Goal: Transaction & Acquisition: Purchase product/service

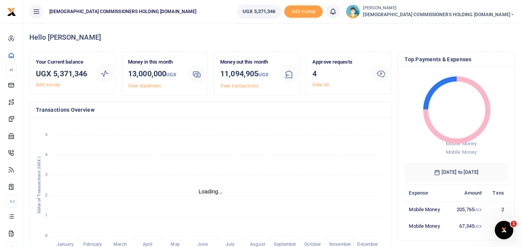
click at [35, 12] on icon at bounding box center [36, 11] width 8 height 8
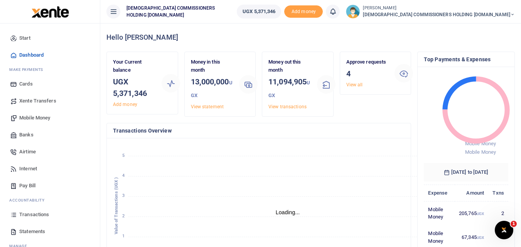
scroll to position [6, 6]
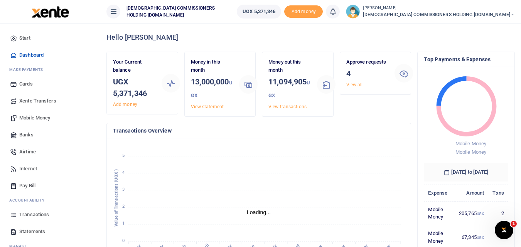
click at [37, 116] on span "Mobile Money" at bounding box center [34, 118] width 31 height 8
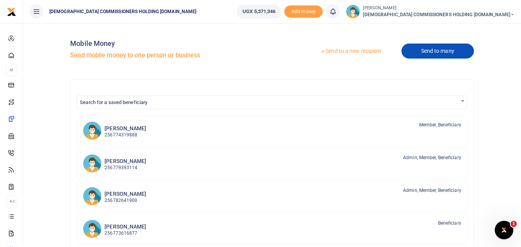
click at [422, 51] on link "Send to many" at bounding box center [438, 51] width 73 height 15
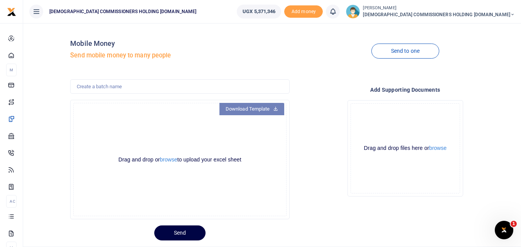
click at [271, 110] on link "Download Template" at bounding box center [252, 109] width 65 height 12
click at [36, 10] on icon at bounding box center [36, 11] width 8 height 8
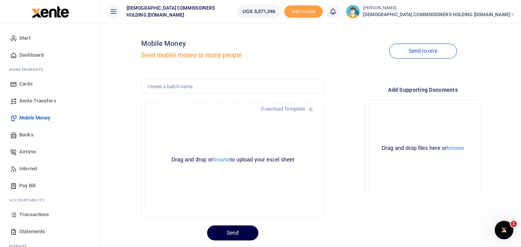
click at [35, 213] on span "Transactions" at bounding box center [34, 215] width 30 height 8
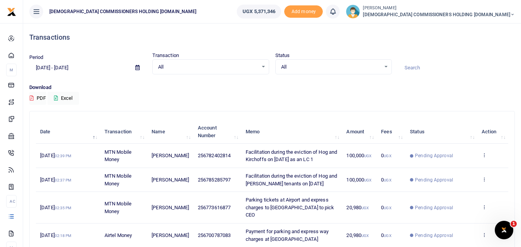
click at [137, 68] on icon at bounding box center [137, 67] width 4 height 5
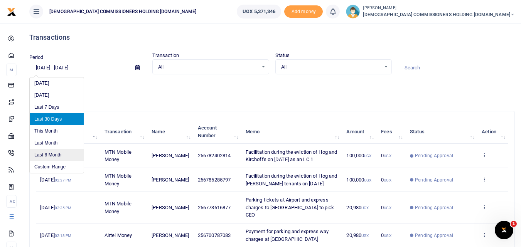
click at [54, 152] on li "Last 6 Month" at bounding box center [57, 155] width 54 height 12
type input "03/19/2025 - 09/19/2025"
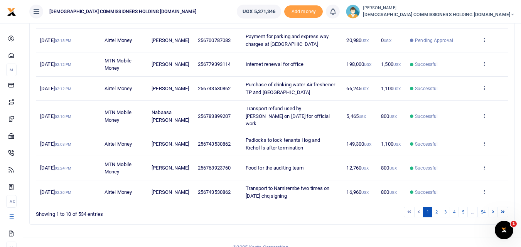
scroll to position [198, 0]
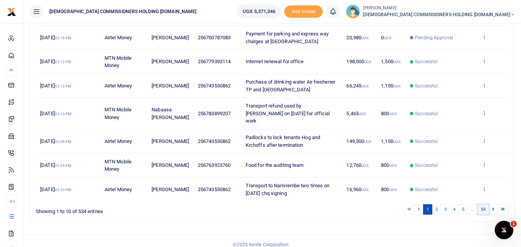
click at [483, 204] on link "54" at bounding box center [484, 209] width 12 height 10
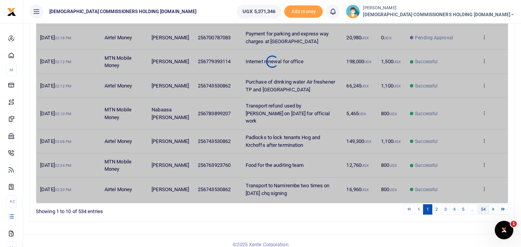
scroll to position [54, 0]
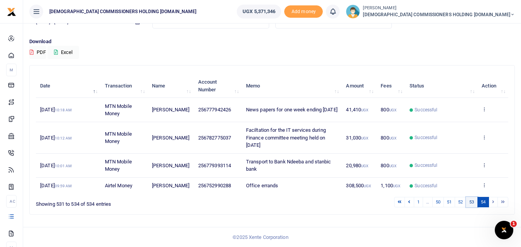
click at [471, 202] on link "53" at bounding box center [472, 202] width 12 height 10
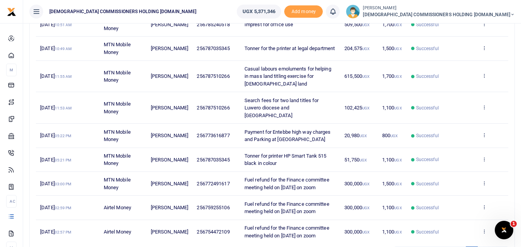
scroll to position [243, 0]
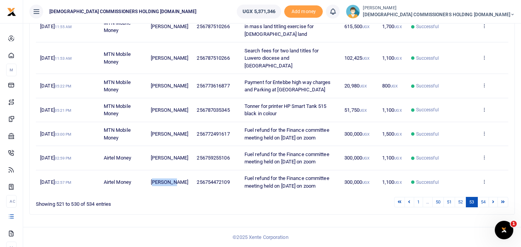
drag, startPoint x: 154, startPoint y: 178, endPoint x: 177, endPoint y: 182, distance: 23.5
click at [177, 182] on td "[PERSON_NAME]" at bounding box center [170, 183] width 46 height 24
drag, startPoint x: 153, startPoint y: 178, endPoint x: 181, endPoint y: 180, distance: 27.8
click at [181, 180] on span "James Abola" at bounding box center [169, 182] width 37 height 6
copy span "James Abola"
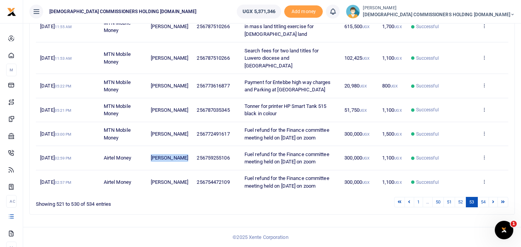
drag, startPoint x: 154, startPoint y: 146, endPoint x: 183, endPoint y: 147, distance: 29.7
click at [183, 147] on td "Awinjo Ozelle" at bounding box center [170, 158] width 46 height 24
copy span "Awinjo Ozelle"
click at [161, 131] on span "Balaam Muheebwa" at bounding box center [169, 134] width 37 height 6
drag, startPoint x: 153, startPoint y: 112, endPoint x: 176, endPoint y: 117, distance: 24.1
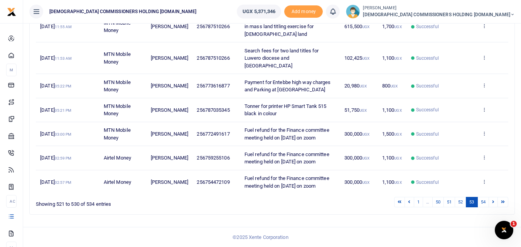
click at [176, 131] on span "Balaam Muheebwa" at bounding box center [169, 134] width 37 height 6
copy span "Balaam Muheebwa"
click at [481, 201] on link "54" at bounding box center [484, 202] width 12 height 10
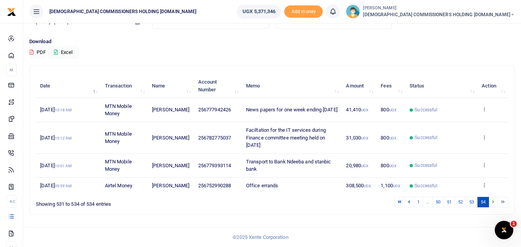
scroll to position [54, 0]
click at [471, 202] on link "53" at bounding box center [472, 202] width 12 height 10
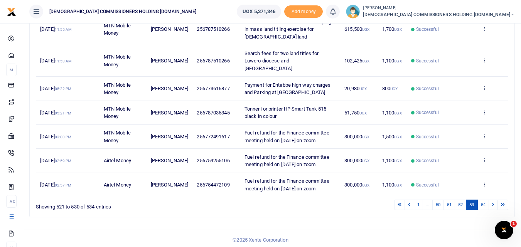
scroll to position [204, 0]
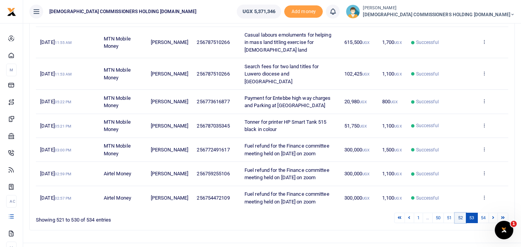
click at [460, 223] on link "52" at bounding box center [461, 218] width 12 height 10
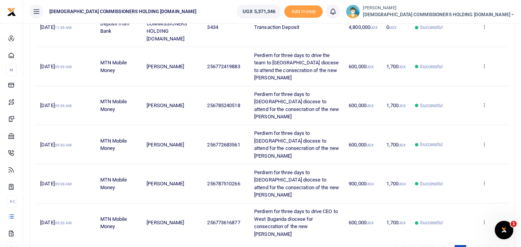
scroll to position [243, 0]
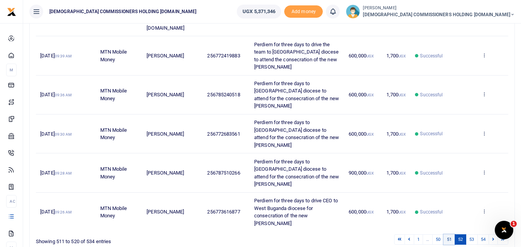
click at [449, 235] on link "51" at bounding box center [450, 240] width 12 height 10
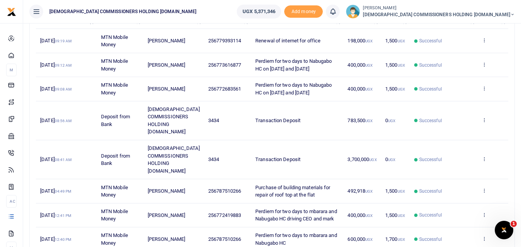
scroll to position [167, 0]
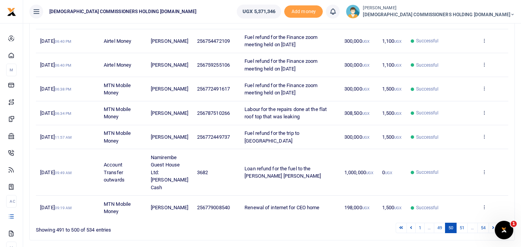
scroll to position [174, 0]
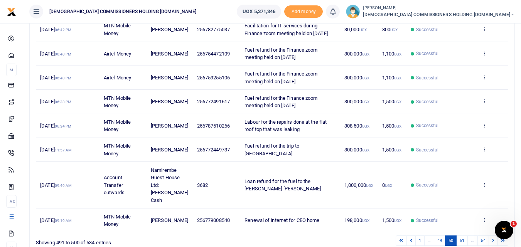
click at [438, 203] on td "Successful" at bounding box center [442, 185] width 71 height 47
click at [439, 242] on link "49" at bounding box center [440, 241] width 12 height 10
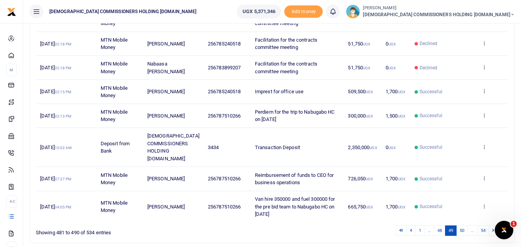
scroll to position [205, 0]
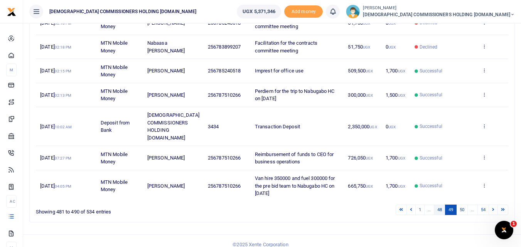
click at [439, 205] on link "48" at bounding box center [440, 210] width 12 height 10
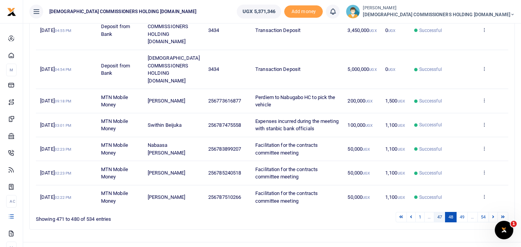
click at [439, 212] on link "47" at bounding box center [440, 217] width 12 height 10
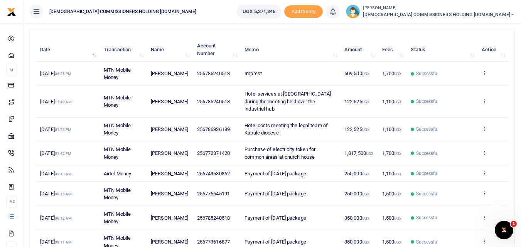
scroll to position [198, 0]
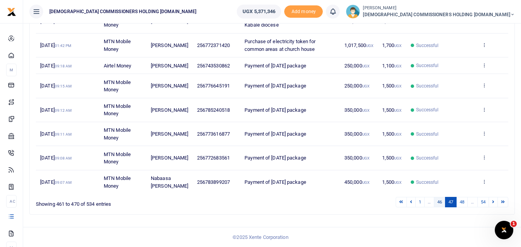
click at [438, 203] on link "46" at bounding box center [440, 202] width 12 height 10
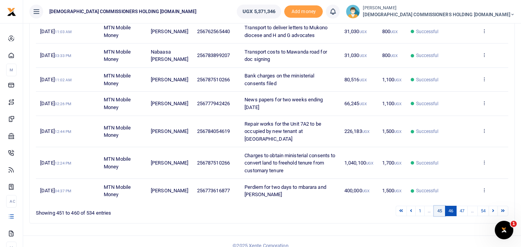
scroll to position [205, 0]
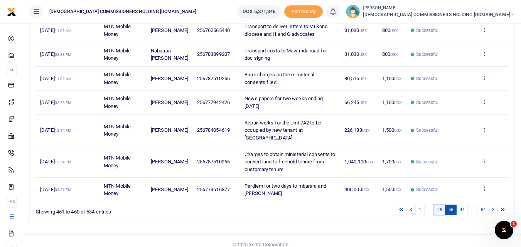
click at [439, 205] on link "45" at bounding box center [440, 210] width 12 height 10
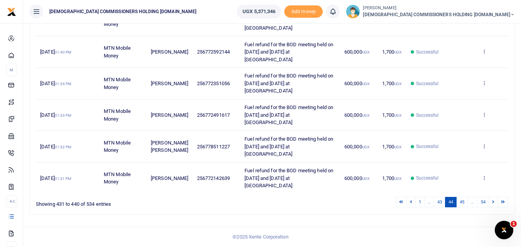
scroll to position [258, 0]
drag, startPoint x: 152, startPoint y: 131, endPoint x: 177, endPoint y: 157, distance: 36.6
click at [177, 154] on span "Peter Muwanguzi Joshua Kyambadde" at bounding box center [169, 147] width 37 height 14
copy span "Peter Muwanguzi Joshua Kyambadde"
drag, startPoint x: 151, startPoint y: 73, endPoint x: 186, endPoint y: 76, distance: 34.9
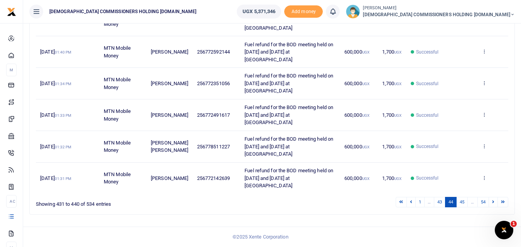
click at [186, 81] on span "William Ongeng" at bounding box center [169, 84] width 37 height 6
copy span "William Ongeng"
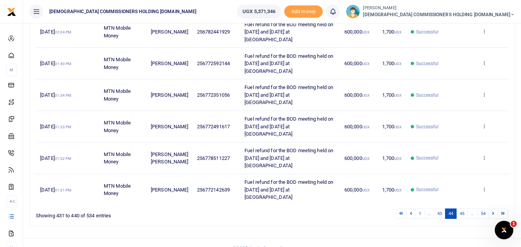
scroll to position [220, 0]
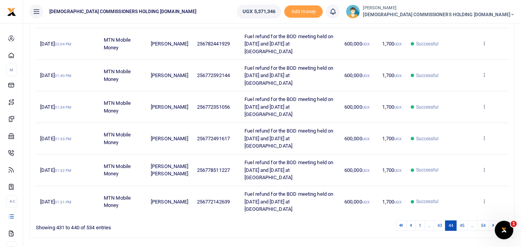
drag, startPoint x: 152, startPoint y: 79, endPoint x: 177, endPoint y: 85, distance: 26.1
click at [177, 78] on span "Henry Tumwijukye" at bounding box center [169, 76] width 37 height 6
copy span "Henry Tumwijukye"
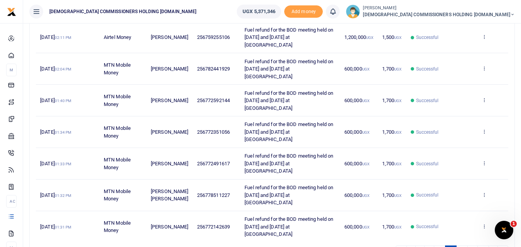
scroll to position [181, 0]
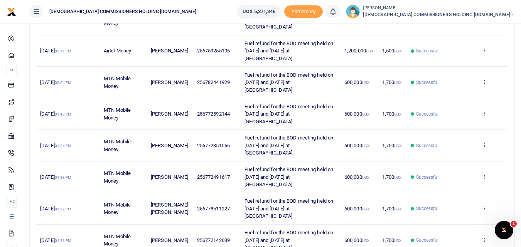
drag, startPoint x: 152, startPoint y: 86, endPoint x: 176, endPoint y: 91, distance: 24.4
click at [176, 91] on td "Jane Kigundu Namuddu" at bounding box center [170, 83] width 46 height 32
copy span "Jane Kigundu Namuddu"
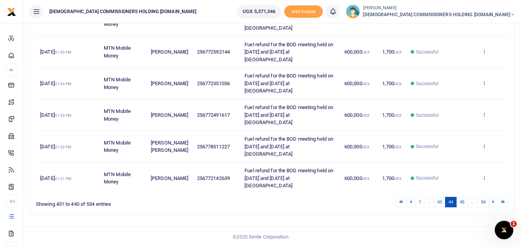
scroll to position [258, 0]
click at [441, 202] on link "43" at bounding box center [440, 202] width 12 height 10
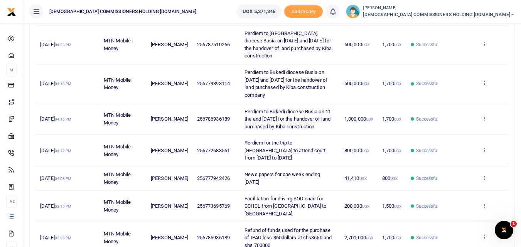
scroll to position [243, 0]
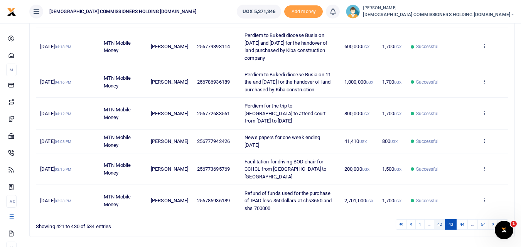
click at [438, 220] on link "42" at bounding box center [440, 225] width 12 height 10
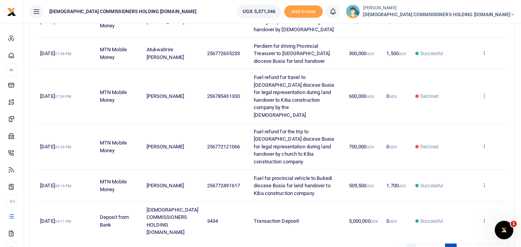
scroll to position [258, 0]
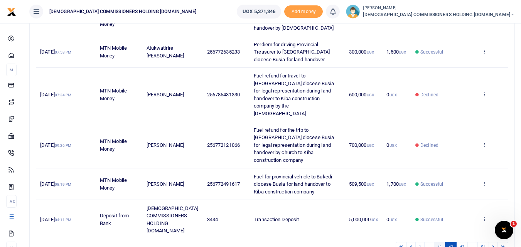
click at [437, 242] on link "41" at bounding box center [440, 247] width 12 height 10
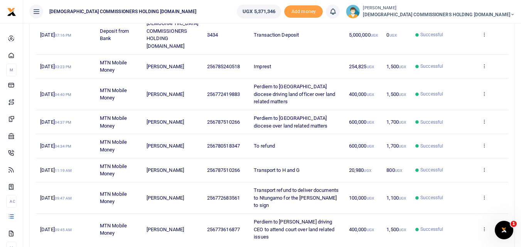
scroll to position [205, 0]
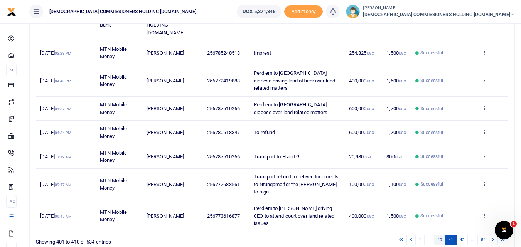
click at [436, 235] on link "40" at bounding box center [440, 240] width 12 height 10
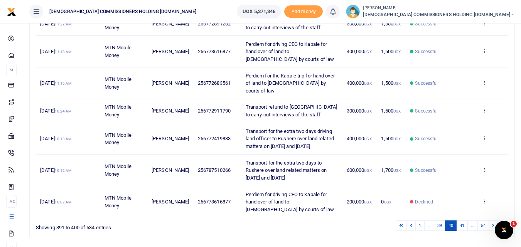
scroll to position [235, 0]
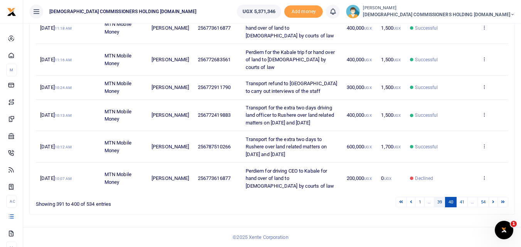
click at [437, 202] on link "39" at bounding box center [440, 202] width 12 height 10
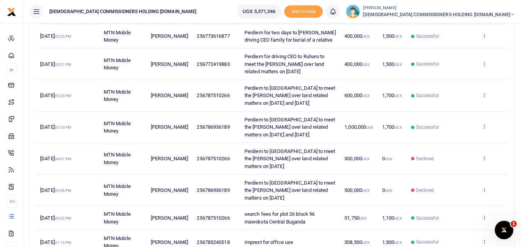
scroll to position [81, 0]
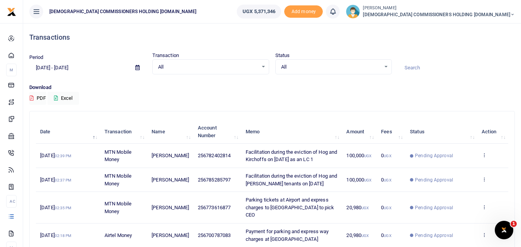
click at [136, 67] on icon at bounding box center [137, 67] width 4 height 5
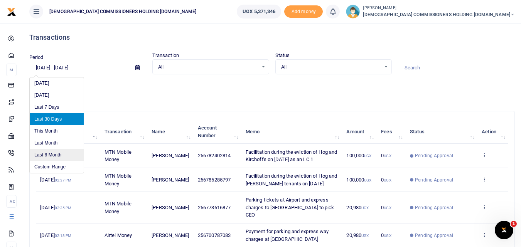
click at [55, 155] on li "Last 6 Month" at bounding box center [57, 155] width 54 height 12
type input "[DATE] - [DATE]"
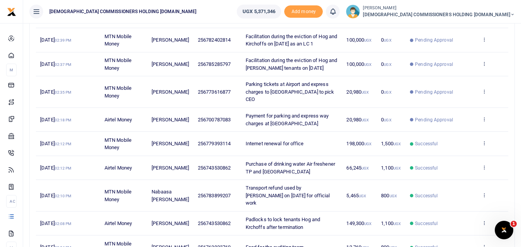
scroll to position [198, 0]
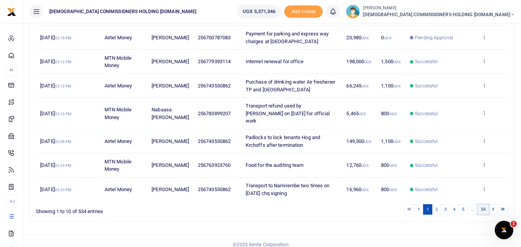
click at [482, 204] on link "54" at bounding box center [484, 209] width 12 height 10
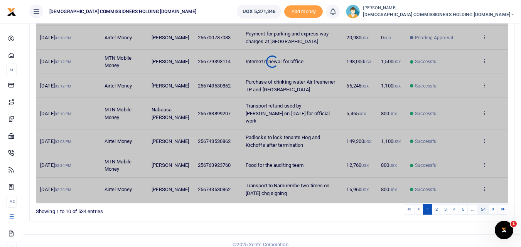
scroll to position [54, 0]
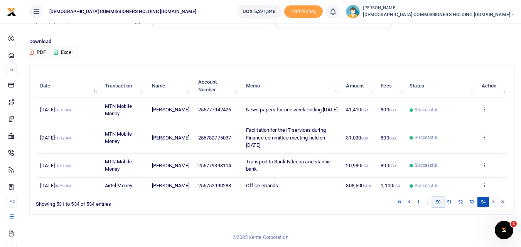
click at [439, 201] on link "50" at bounding box center [438, 202] width 12 height 10
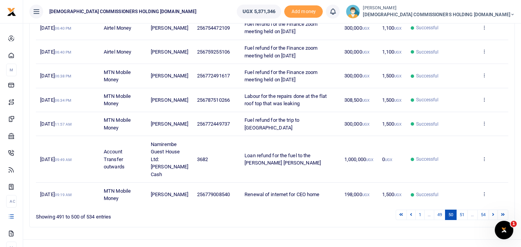
scroll to position [213, 0]
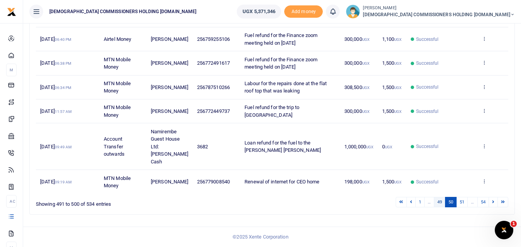
click at [439, 201] on link "49" at bounding box center [440, 202] width 12 height 10
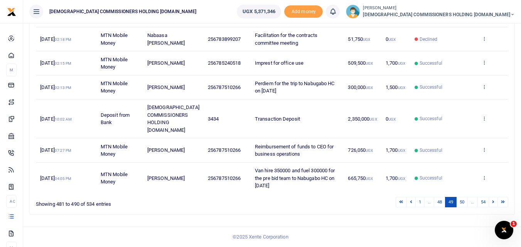
scroll to position [205, 0]
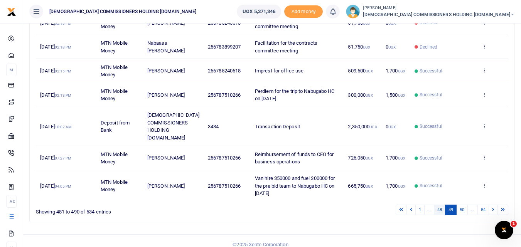
click at [438, 205] on link "48" at bounding box center [440, 210] width 12 height 10
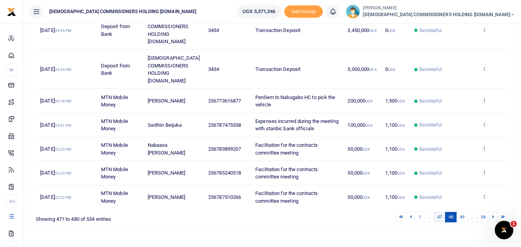
click at [437, 212] on link "47" at bounding box center [440, 217] width 12 height 10
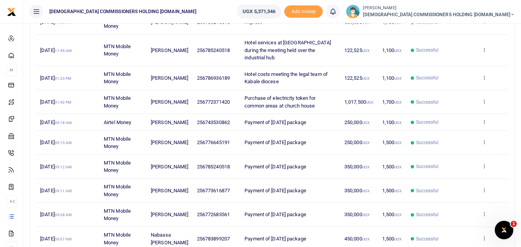
scroll to position [198, 0]
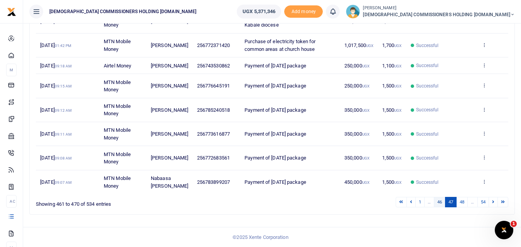
click at [438, 201] on link "46" at bounding box center [440, 202] width 12 height 10
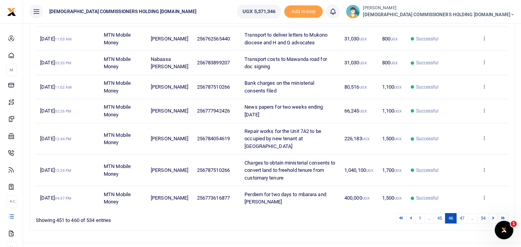
scroll to position [205, 0]
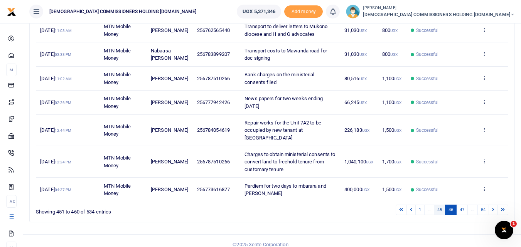
click at [438, 205] on link "45" at bounding box center [440, 210] width 12 height 10
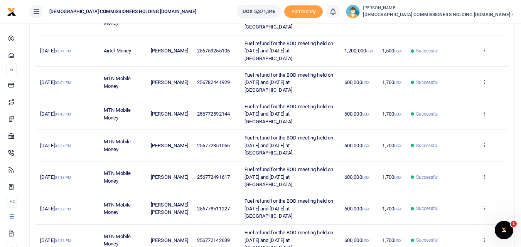
scroll to position [258, 0]
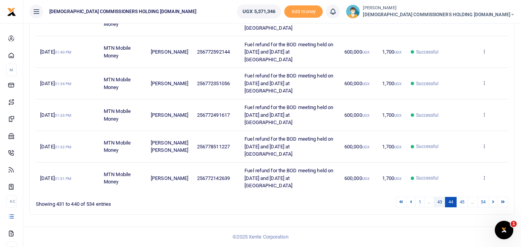
click at [437, 203] on link "43" at bounding box center [440, 202] width 12 height 10
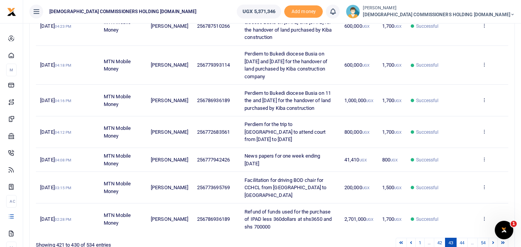
scroll to position [243, 0]
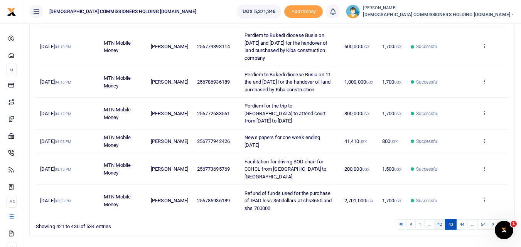
click at [439, 220] on link "42" at bounding box center [440, 225] width 12 height 10
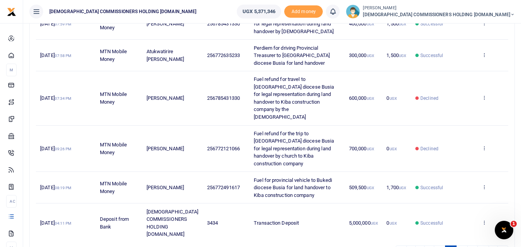
scroll to position [258, 0]
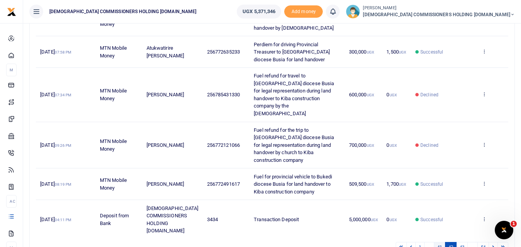
click at [439, 242] on link "41" at bounding box center [440, 247] width 12 height 10
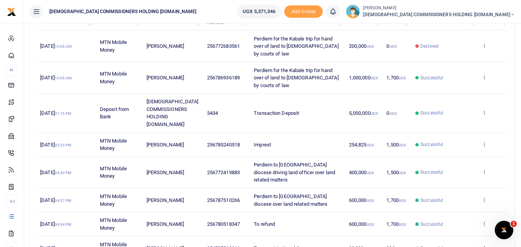
scroll to position [205, 0]
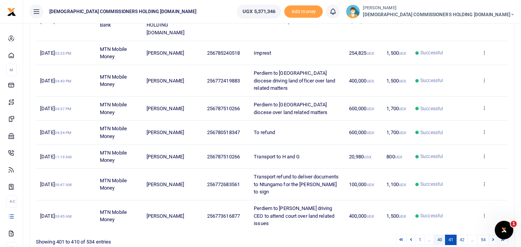
click at [436, 235] on link "40" at bounding box center [440, 240] width 12 height 10
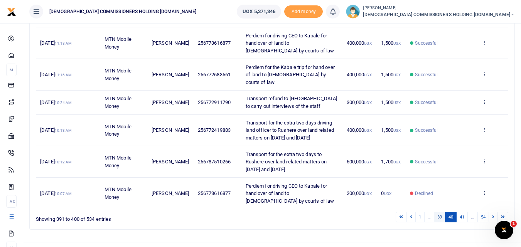
click at [439, 223] on link "39" at bounding box center [440, 217] width 12 height 10
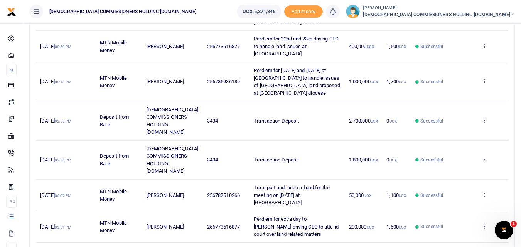
scroll to position [250, 0]
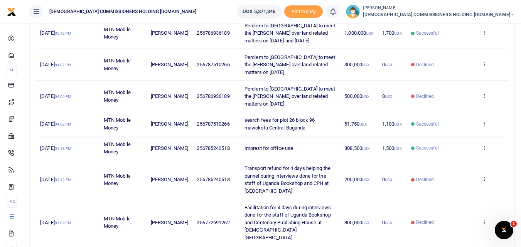
scroll to position [258, 0]
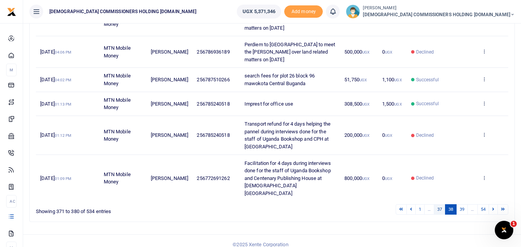
click at [438, 204] on link "37" at bounding box center [440, 209] width 12 height 10
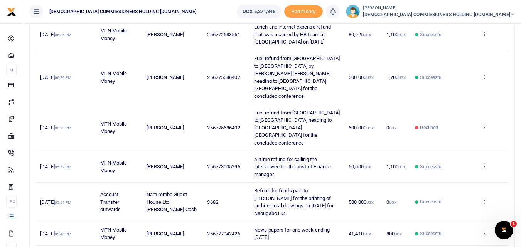
scroll to position [265, 0]
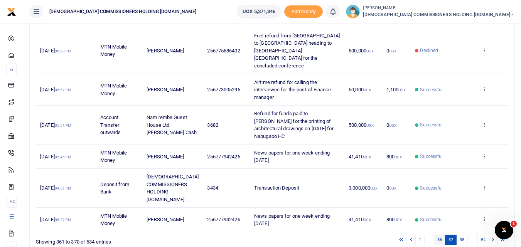
click at [441, 235] on link "36" at bounding box center [440, 240] width 12 height 10
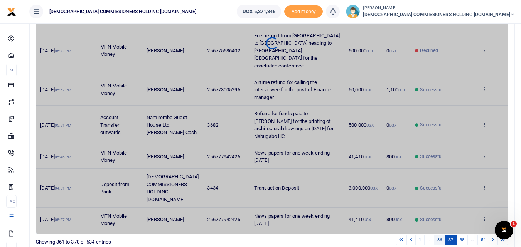
scroll to position [220, 0]
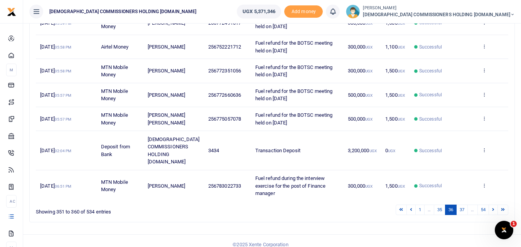
drag, startPoint x: 150, startPoint y: 174, endPoint x: 173, endPoint y: 179, distance: 23.8
click at [173, 179] on td "Ruth Mirembe Senyonyi" at bounding box center [174, 186] width 61 height 31
copy span "Ruth Mirembe Senyonyi"
click at [440, 205] on link "35" at bounding box center [440, 210] width 12 height 10
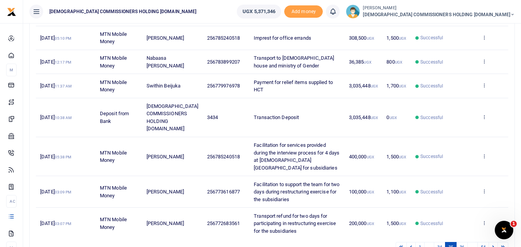
scroll to position [197, 0]
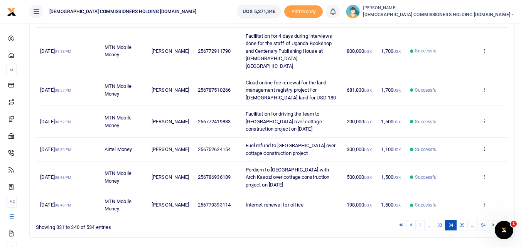
scroll to position [250, 0]
click at [439, 220] on link "33" at bounding box center [440, 225] width 12 height 10
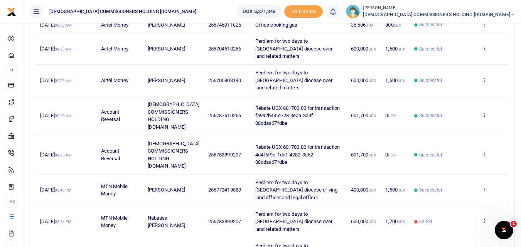
scroll to position [167, 0]
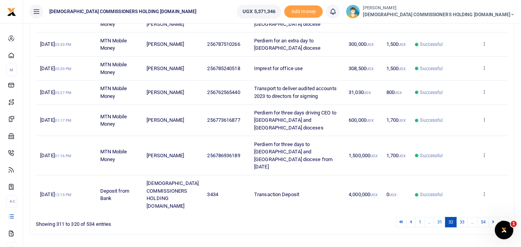
scroll to position [220, 0]
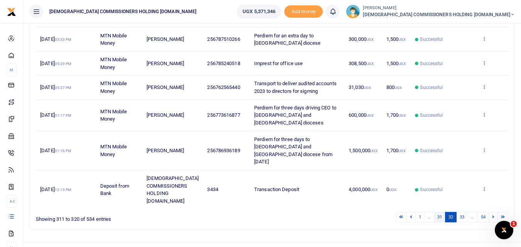
click at [438, 212] on link "31" at bounding box center [440, 217] width 12 height 10
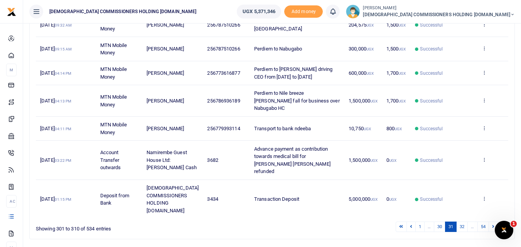
scroll to position [213, 0]
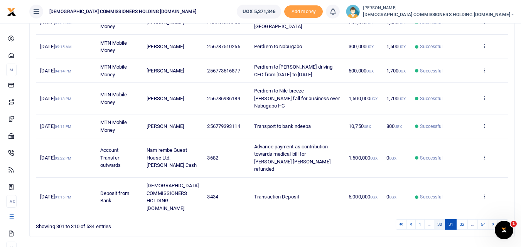
click at [439, 220] on link "30" at bounding box center [440, 225] width 12 height 10
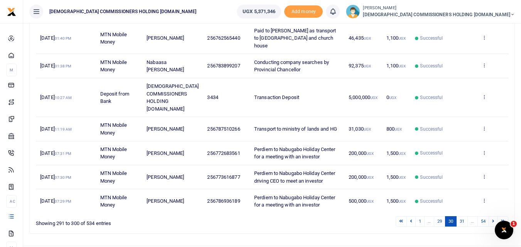
scroll to position [198, 0]
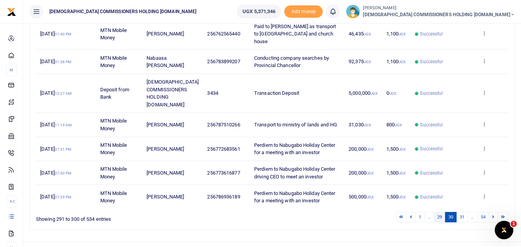
click at [438, 212] on link "29" at bounding box center [440, 217] width 12 height 10
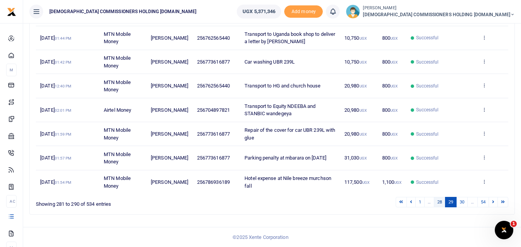
click at [437, 202] on link "28" at bounding box center [440, 202] width 12 height 10
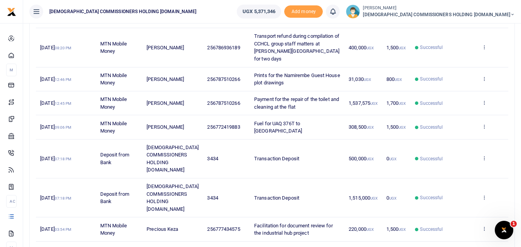
scroll to position [228, 0]
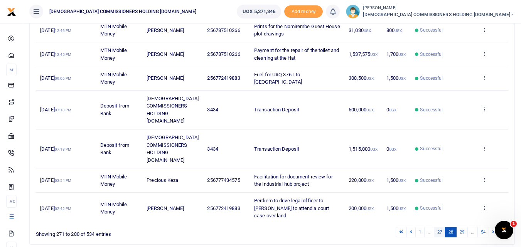
click at [438, 227] on link "27" at bounding box center [440, 232] width 12 height 10
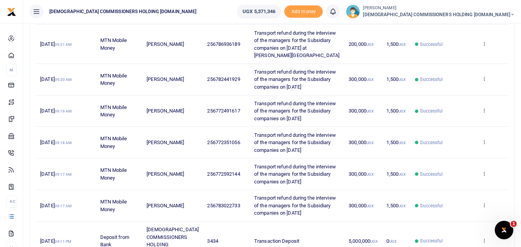
scroll to position [265, 0]
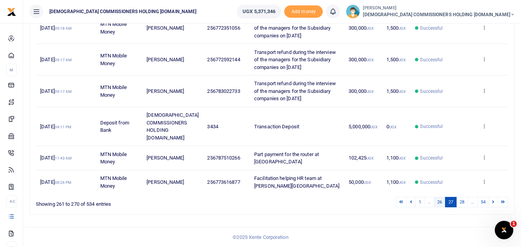
click at [435, 202] on link "26" at bounding box center [440, 202] width 12 height 10
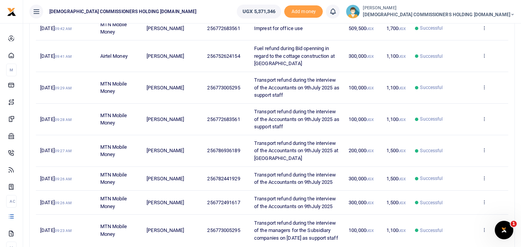
scroll to position [166, 0]
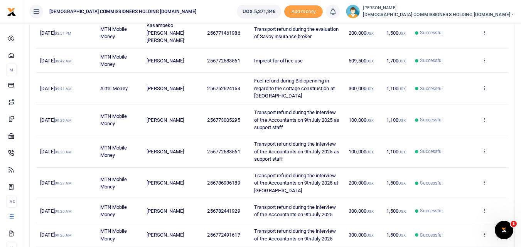
click at [36, 12] on icon at bounding box center [36, 11] width 8 height 8
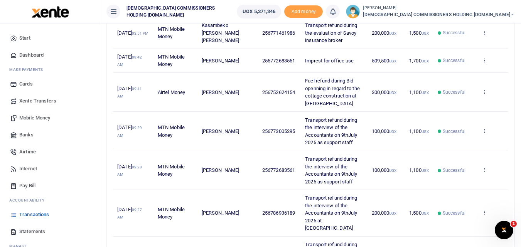
click at [35, 117] on span "Mobile Money" at bounding box center [34, 118] width 31 height 8
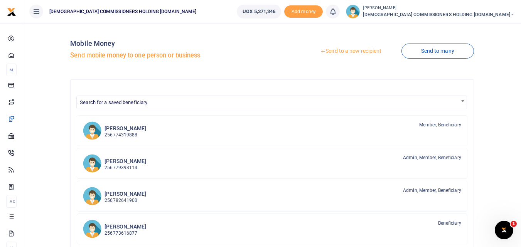
click at [433, 51] on link "Send to many" at bounding box center [438, 51] width 73 height 15
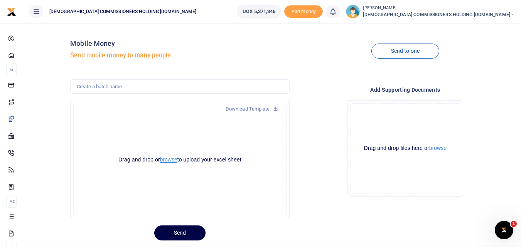
click at [167, 160] on button "browse" at bounding box center [168, 160] width 17 height 6
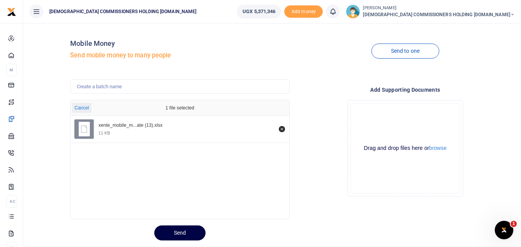
scroll to position [20, 0]
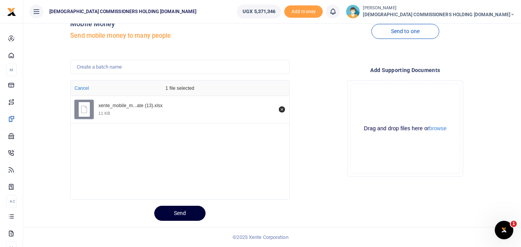
click at [183, 213] on button "Send" at bounding box center [179, 213] width 51 height 15
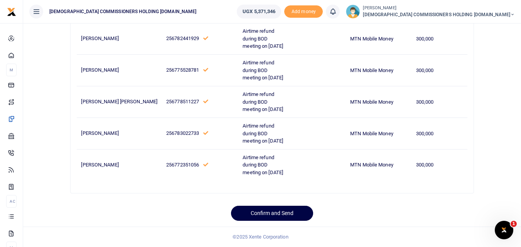
scroll to position [327, 0]
click at [275, 211] on button "Confirm and Send" at bounding box center [272, 213] width 82 height 15
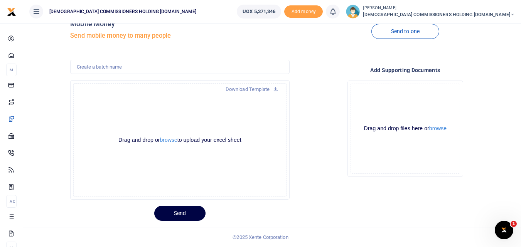
click at [39, 13] on icon at bounding box center [36, 11] width 8 height 8
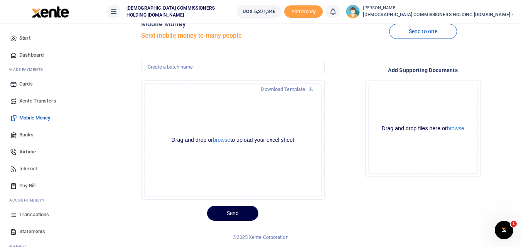
click at [32, 214] on span "Transactions" at bounding box center [34, 215] width 30 height 8
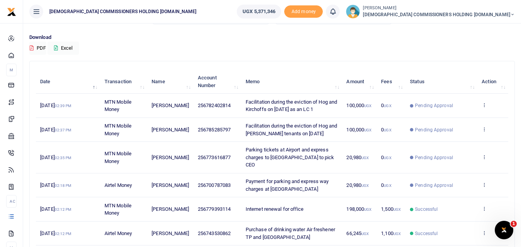
scroll to position [39, 0]
